Goal: Task Accomplishment & Management: Use online tool/utility

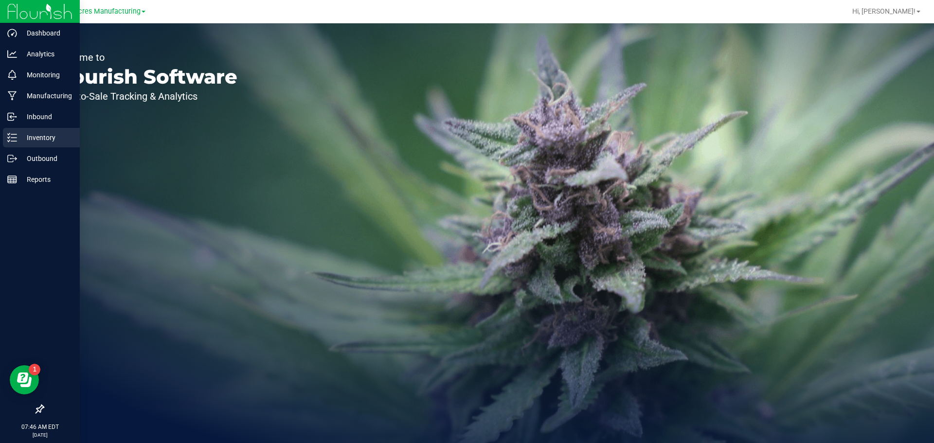
click at [17, 136] on p "Inventory" at bounding box center [46, 138] width 58 height 12
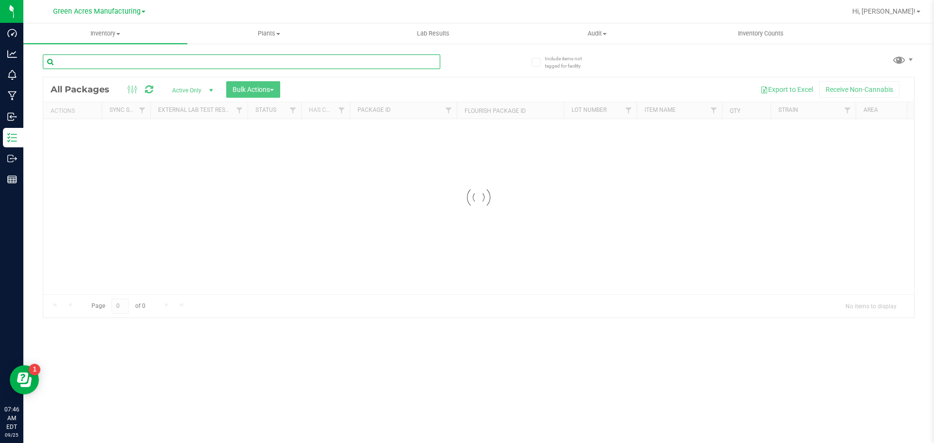
click at [84, 69] on input "text" at bounding box center [241, 61] width 397 height 15
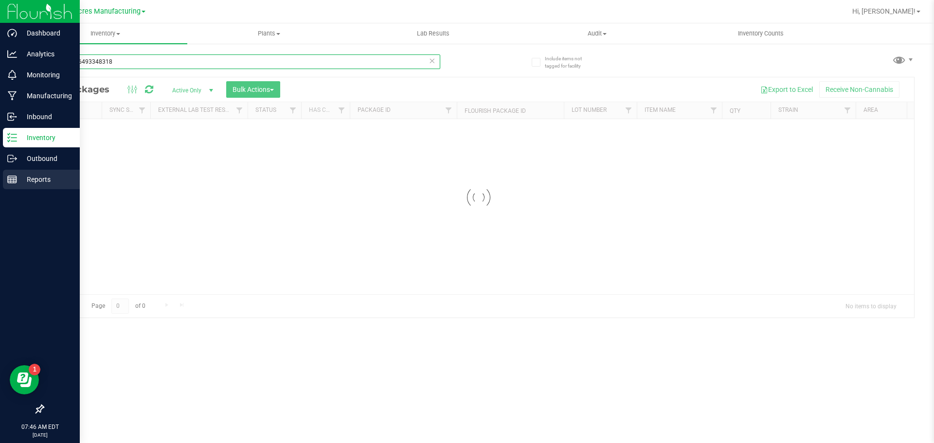
type input "7489766493348318"
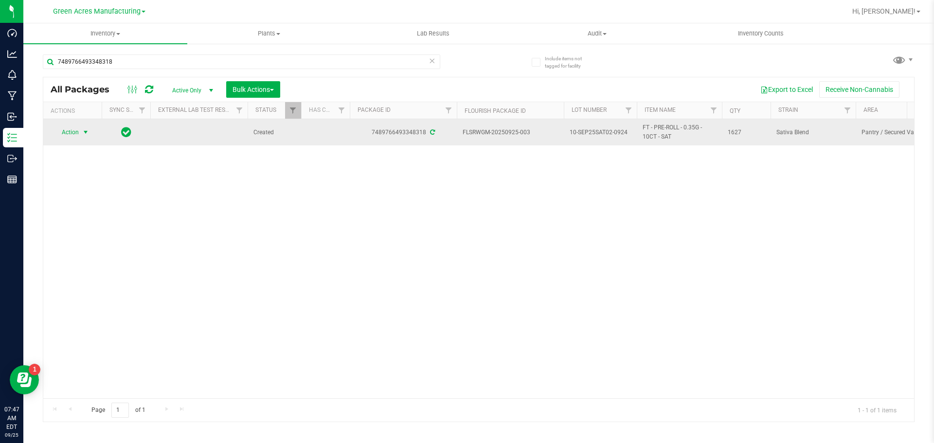
click at [84, 135] on span "select" at bounding box center [86, 132] width 8 height 8
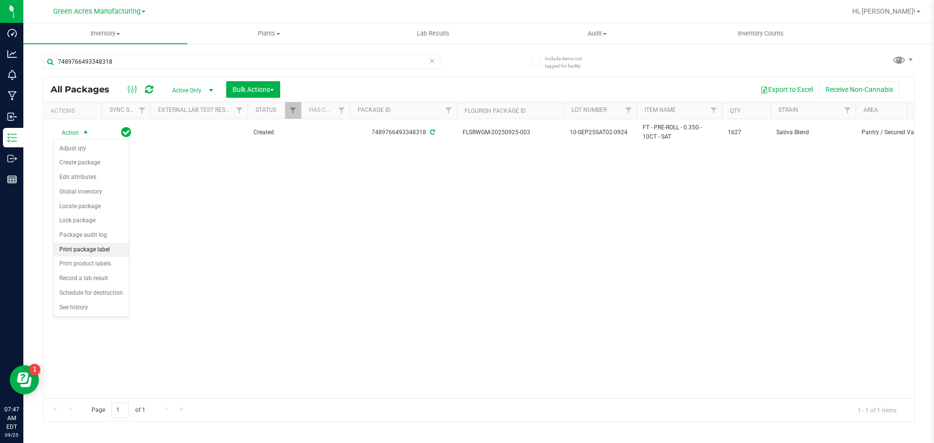
click at [103, 252] on li "Print package label" at bounding box center [90, 250] width 75 height 15
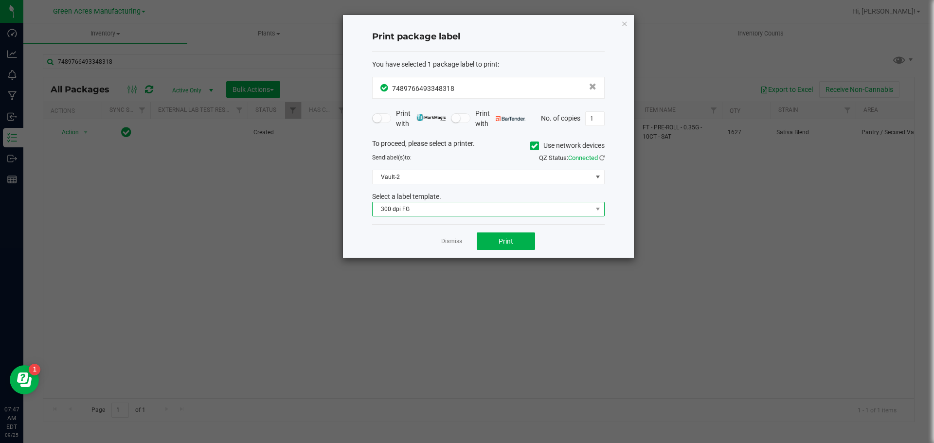
click at [408, 206] on span "300 dpi FG" at bounding box center [481, 209] width 219 height 14
click at [413, 239] on li "300 dpi FG" at bounding box center [487, 243] width 231 height 17
click at [436, 213] on span "300 dpi FG" at bounding box center [481, 209] width 219 height 14
click at [498, 247] on li "300 dpi FG" at bounding box center [487, 243] width 231 height 17
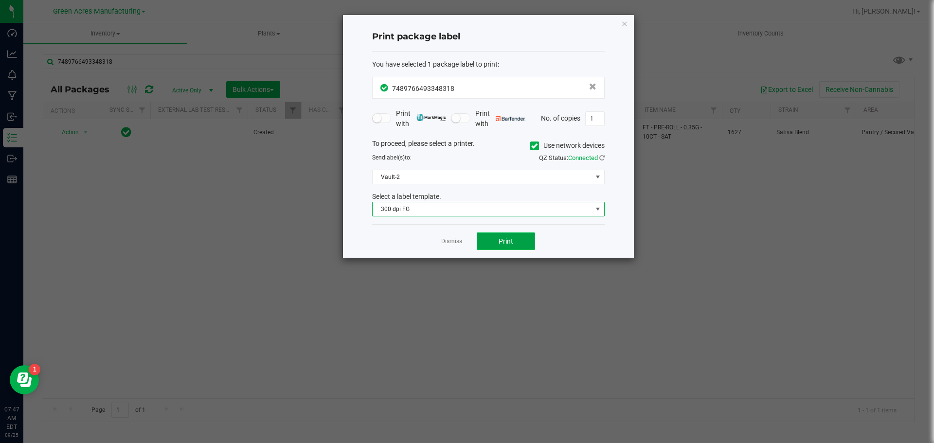
click at [501, 244] on span "Print" at bounding box center [505, 241] width 15 height 8
click at [409, 204] on span "300 dpi FG" at bounding box center [481, 209] width 219 height 14
click at [395, 225] on li "300 DPI" at bounding box center [487, 227] width 231 height 17
click at [513, 240] on button "Print" at bounding box center [506, 241] width 58 height 18
click at [405, 210] on span "300 DPI" at bounding box center [481, 209] width 219 height 14
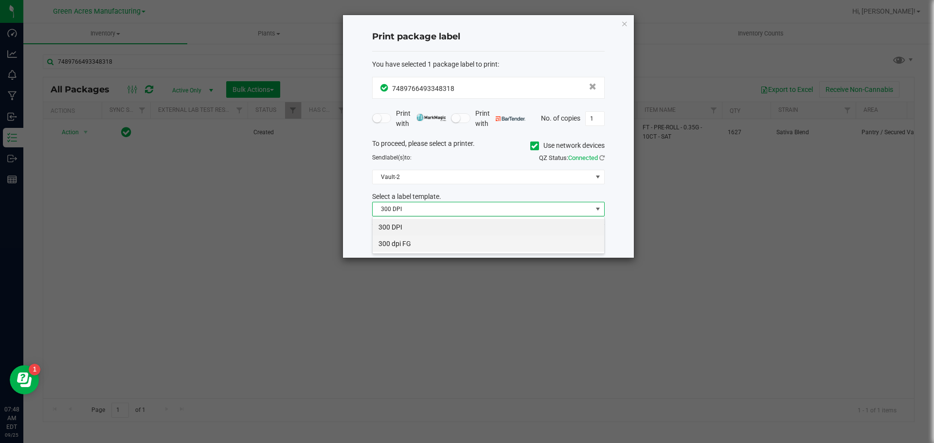
click at [388, 246] on li "300 dpi FG" at bounding box center [487, 243] width 231 height 17
click at [445, 244] on link "Dismiss" at bounding box center [451, 241] width 21 height 8
